Goal: Navigation & Orientation: Find specific page/section

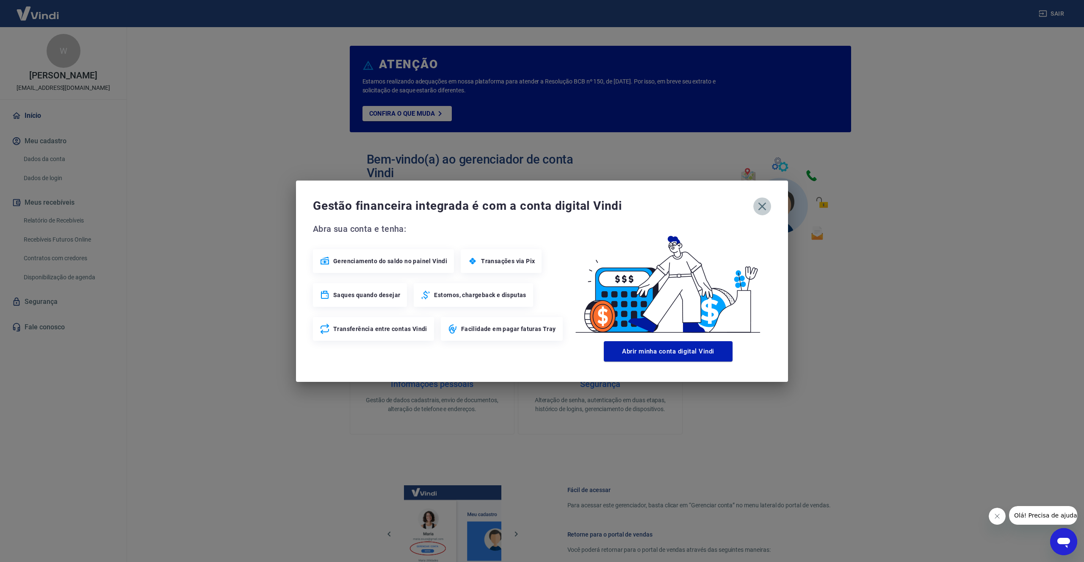
click at [759, 208] on icon "button" at bounding box center [763, 207] width 14 height 14
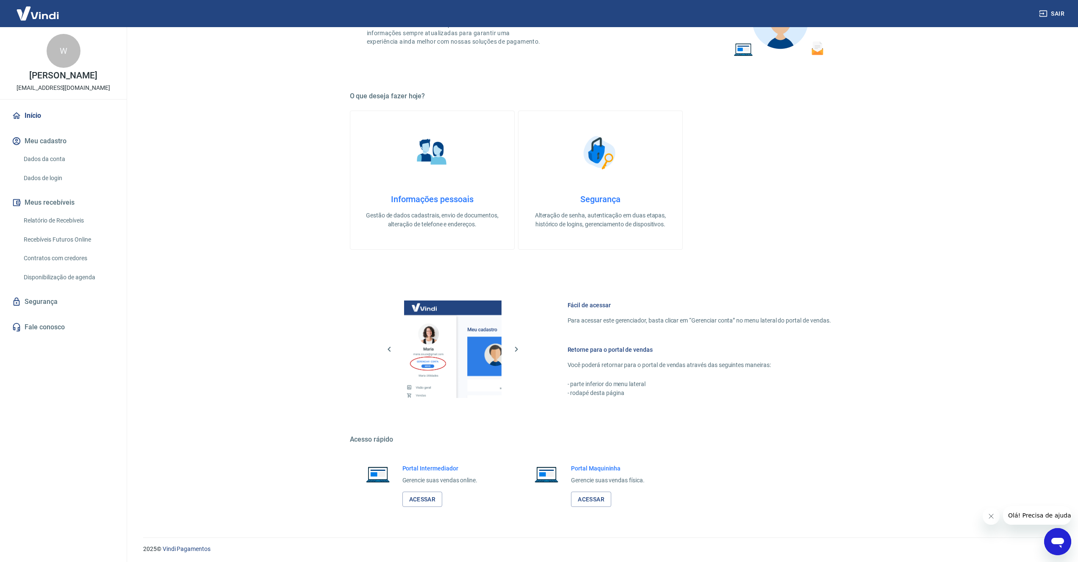
scroll to position [186, 0]
click at [426, 499] on link "Acessar" at bounding box center [422, 498] width 40 height 16
